Goal: Task Accomplishment & Management: Manage account settings

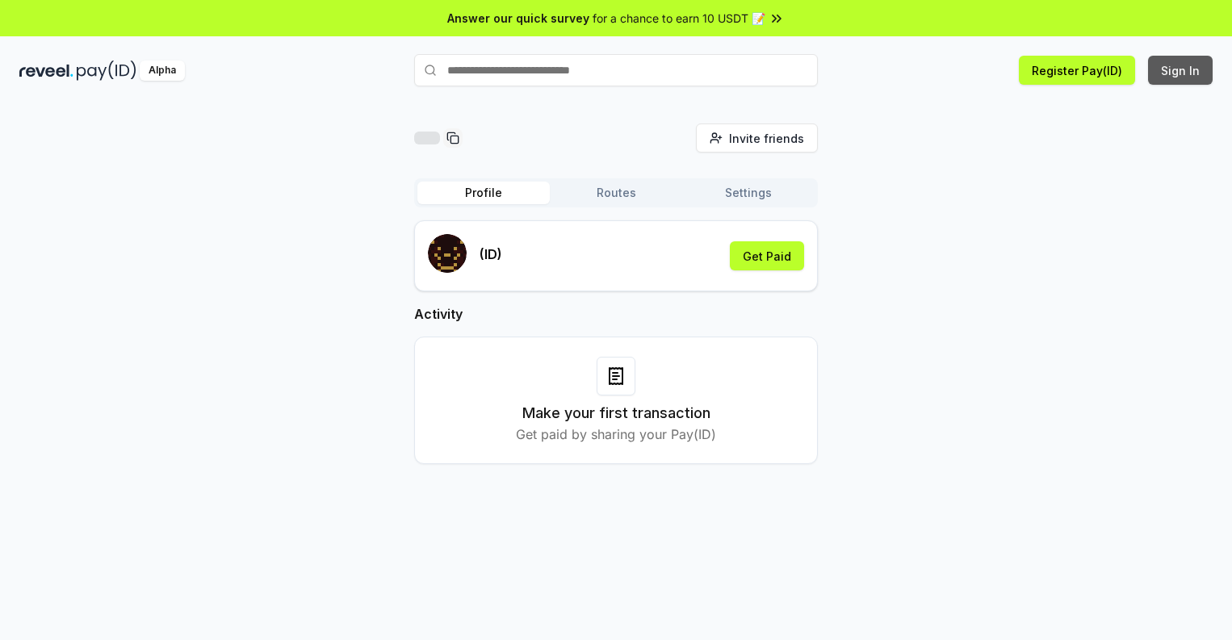
click at [1181, 70] on button "Sign In" at bounding box center [1180, 70] width 65 height 29
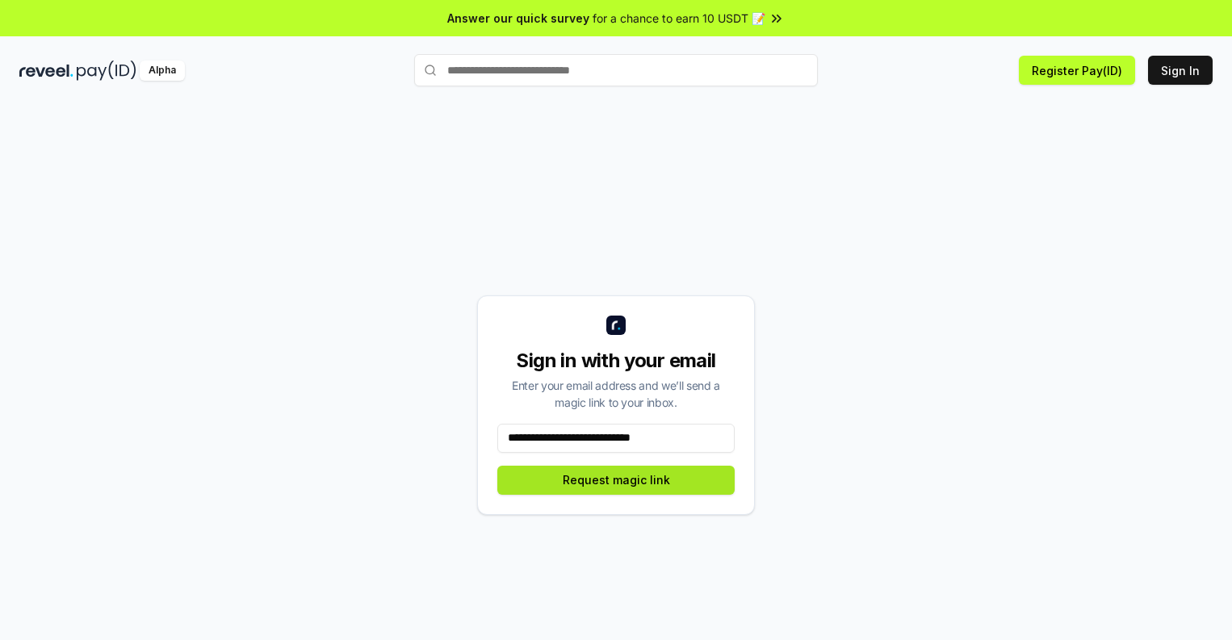
type input "**********"
click at [616, 479] on button "Request magic link" at bounding box center [615, 480] width 237 height 29
